Goal: Information Seeking & Learning: Learn about a topic

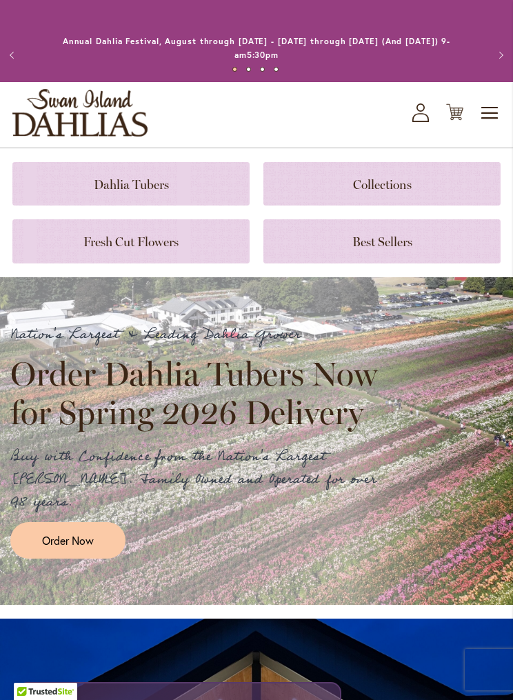
click at [163, 181] on link at bounding box center [130, 183] width 237 height 43
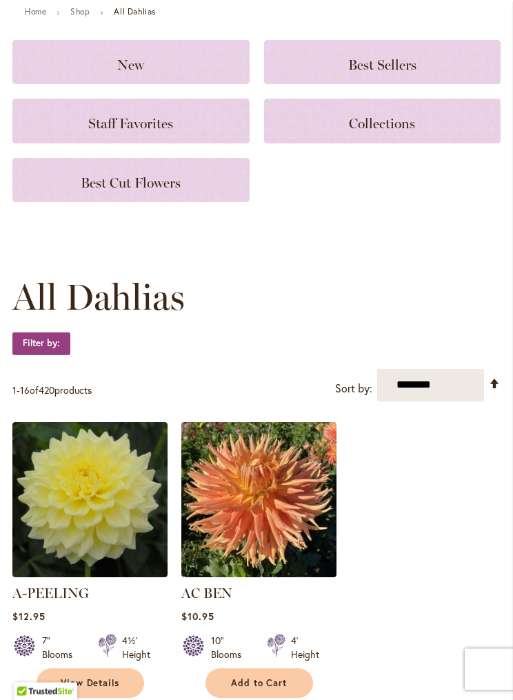
scroll to position [155, 0]
click at [421, 376] on select "**********" at bounding box center [430, 385] width 107 height 32
select select "****"
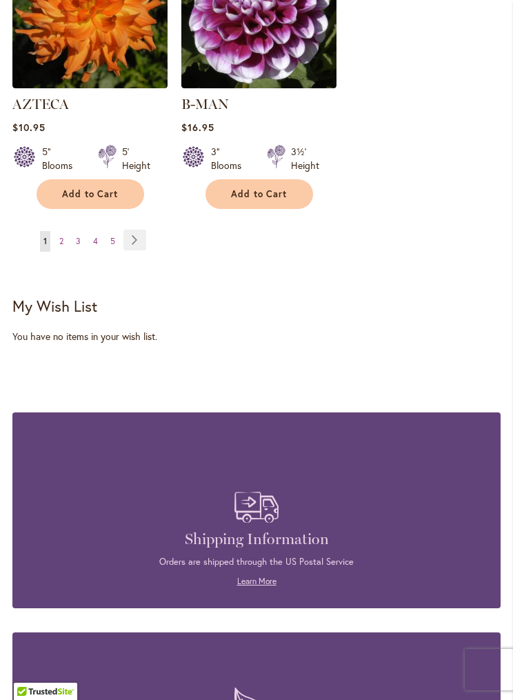
scroll to position [2689, 0]
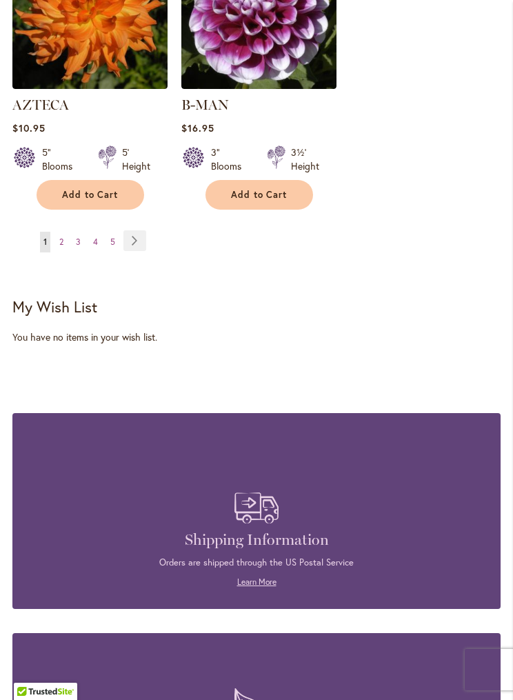
click at [84, 232] on link "Page 3" at bounding box center [78, 242] width 12 height 21
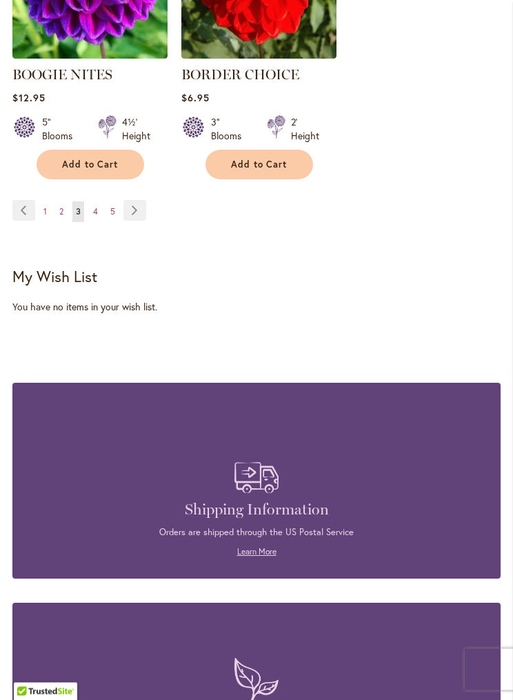
scroll to position [2700, 0]
click at [114, 206] on span "5" at bounding box center [112, 211] width 5 height 10
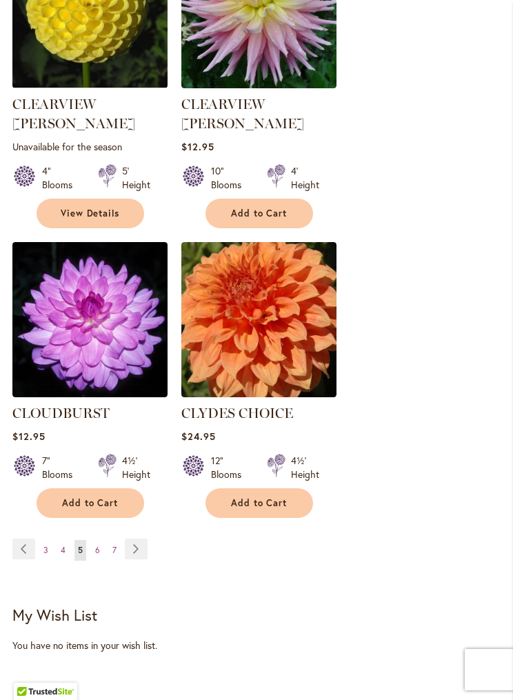
scroll to position [2430, 0]
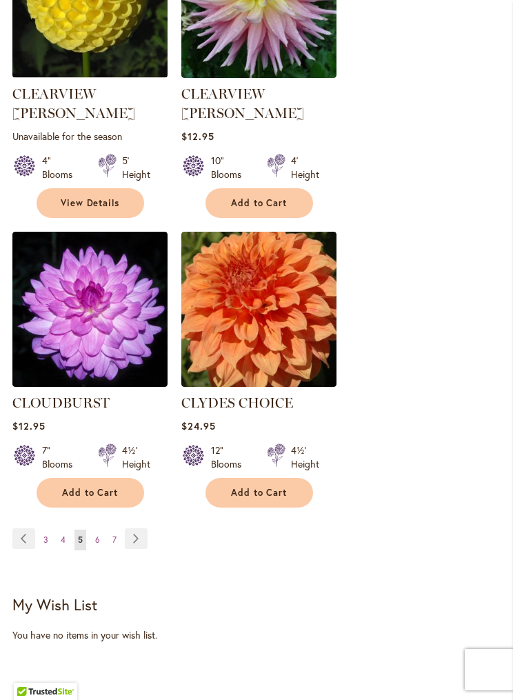
click at [116, 529] on link "Page 7" at bounding box center [114, 539] width 11 height 21
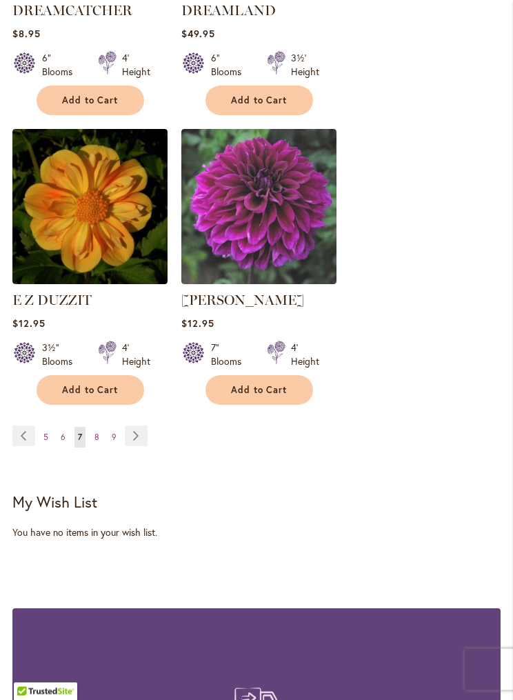
scroll to position [2513, 0]
click at [141, 425] on link "Page Next" at bounding box center [136, 435] width 23 height 21
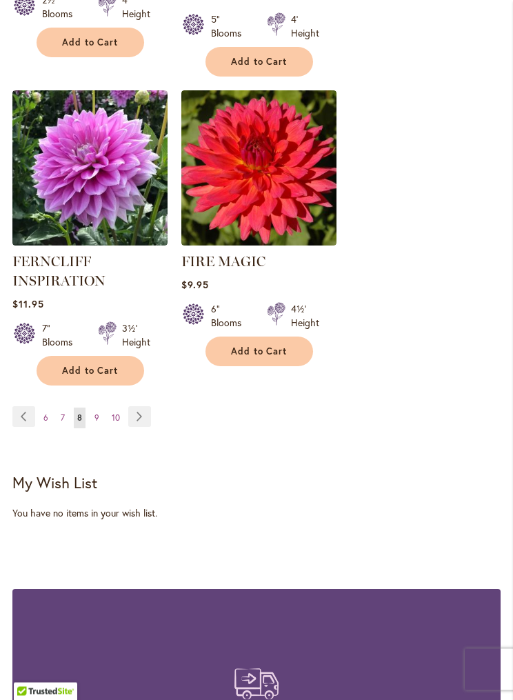
scroll to position [2579, 0]
click at [116, 412] on span "10" at bounding box center [116, 417] width 8 height 10
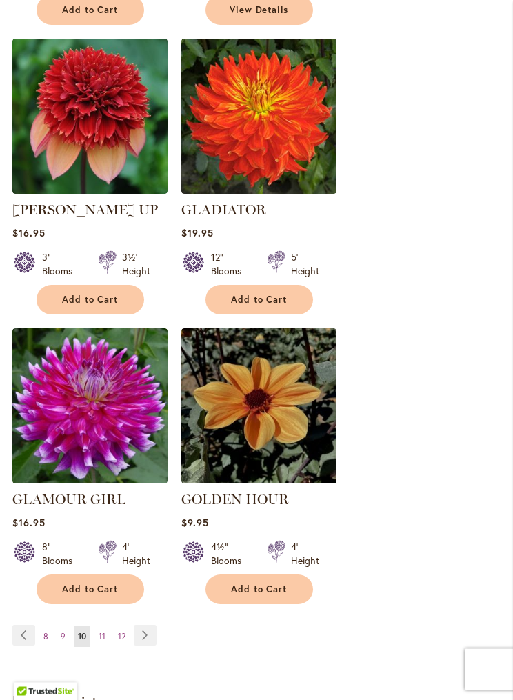
scroll to position [2314, 0]
click at [121, 631] on span "12" at bounding box center [122, 636] width 8 height 10
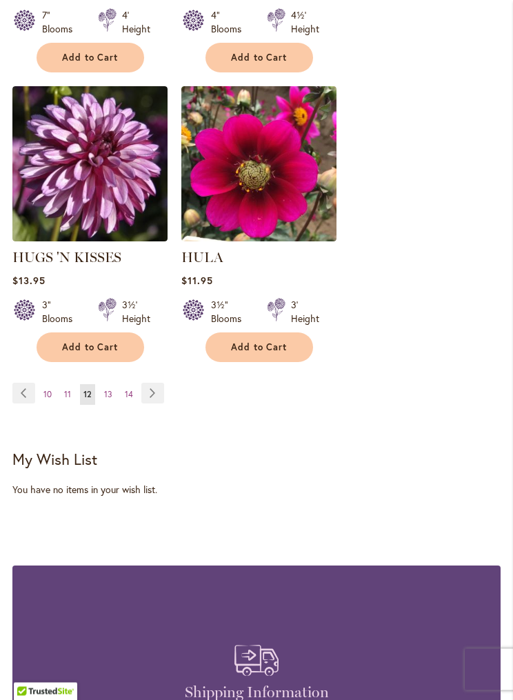
scroll to position [2536, 0]
click at [132, 397] on span "14" at bounding box center [129, 394] width 8 height 10
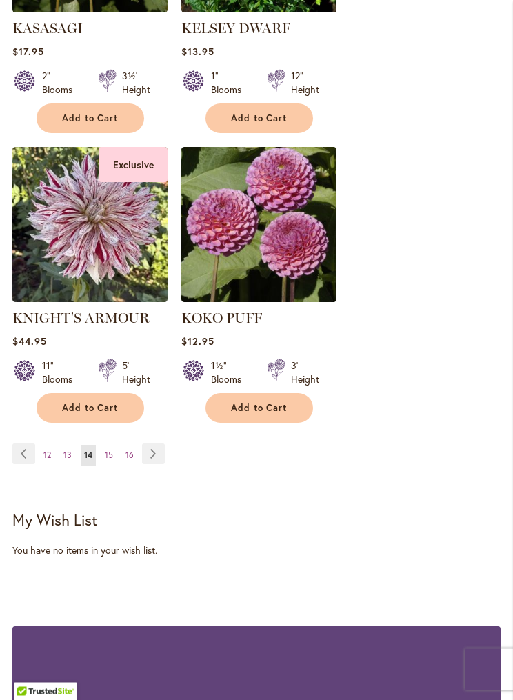
scroll to position [2495, 0]
click at [131, 449] on span "16" at bounding box center [129, 454] width 8 height 10
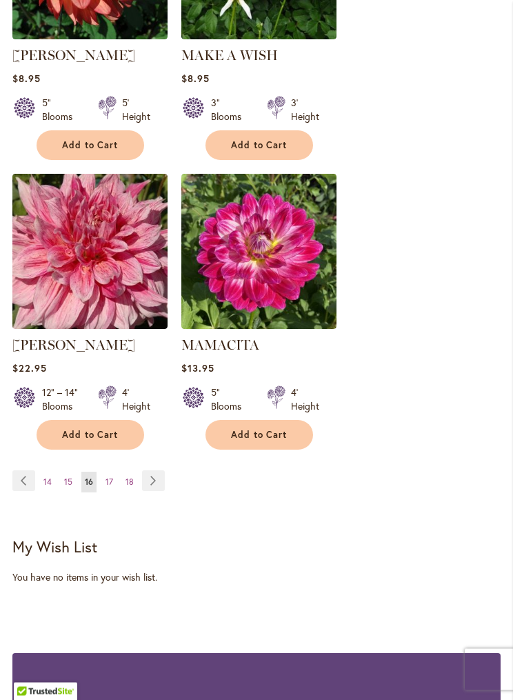
scroll to position [2449, 0]
click at [132, 476] on span "18" at bounding box center [129, 481] width 8 height 10
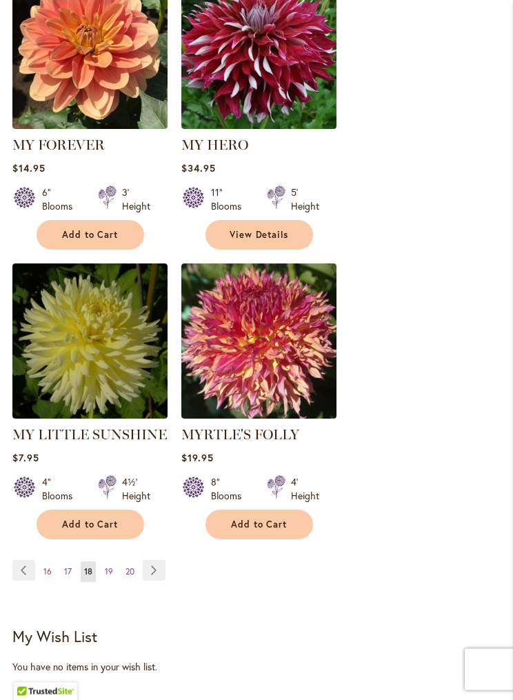
scroll to position [2382, 0]
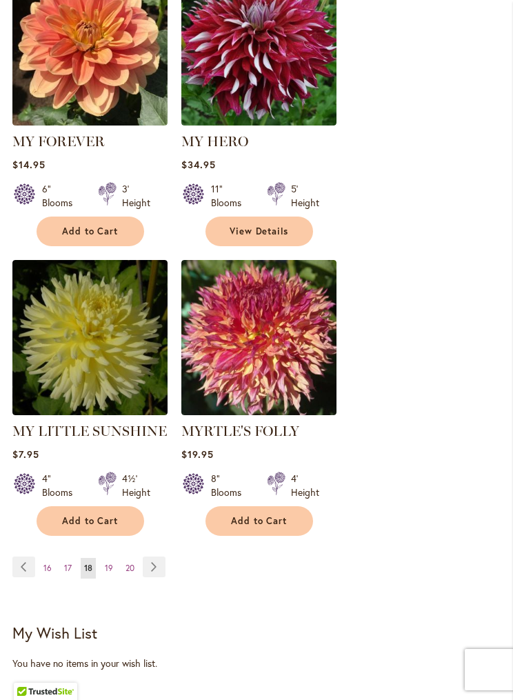
click at [131, 562] on span "20" at bounding box center [129, 567] width 9 height 10
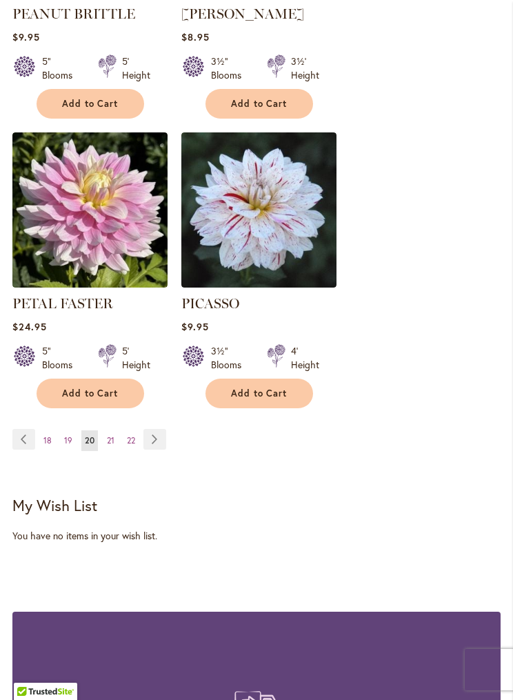
scroll to position [2529, 0]
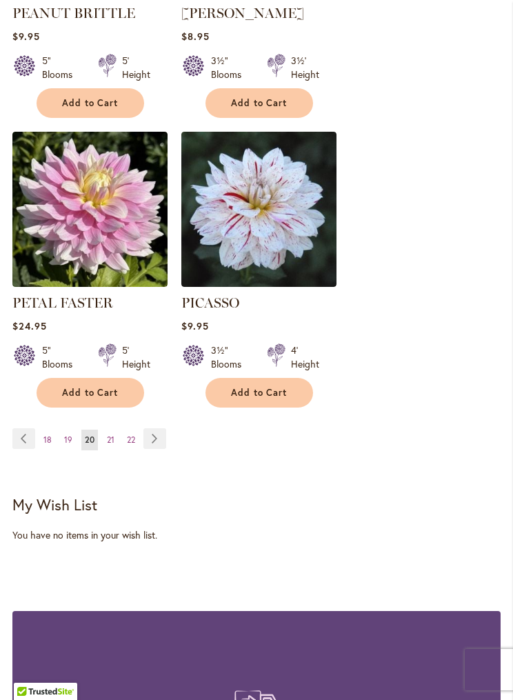
click at [70, 434] on span "19" at bounding box center [68, 439] width 8 height 10
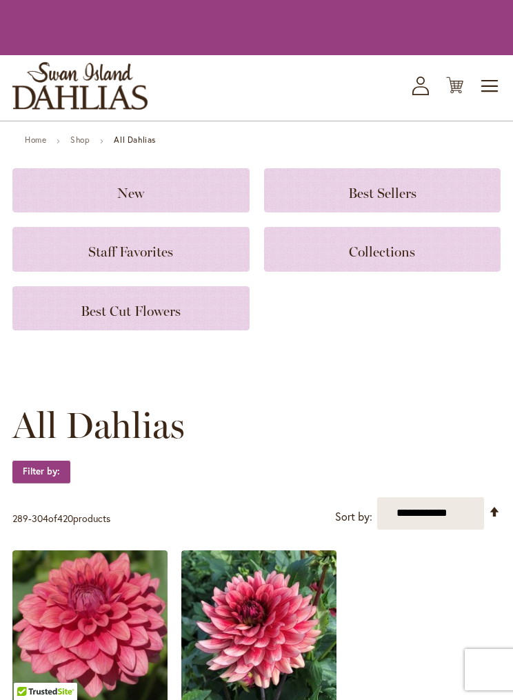
scroll to position [506, 0]
